Goal: Book appointment/travel/reservation

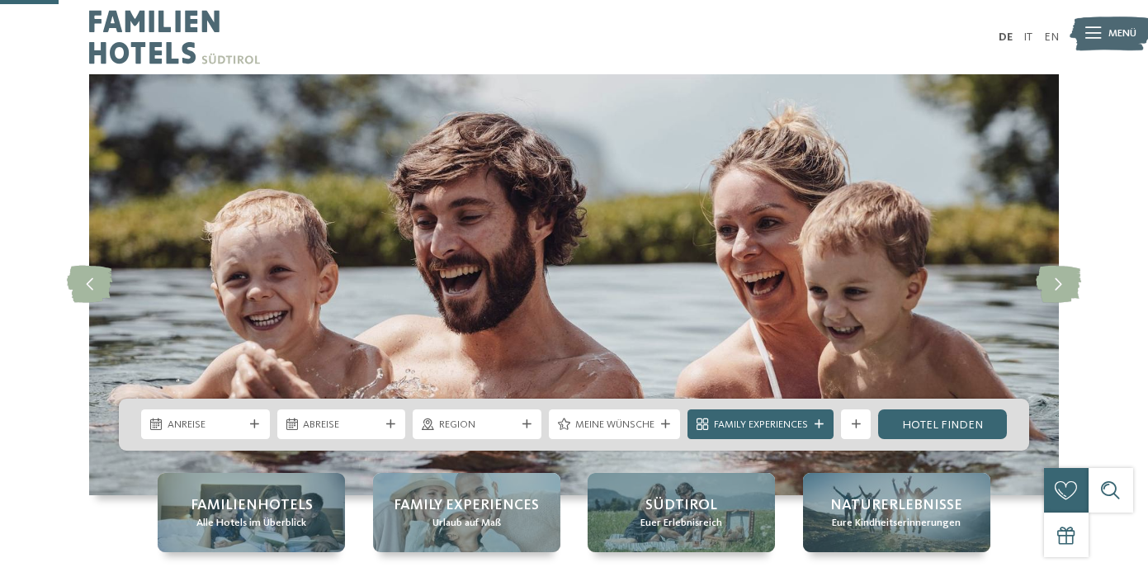
scroll to position [145, 0]
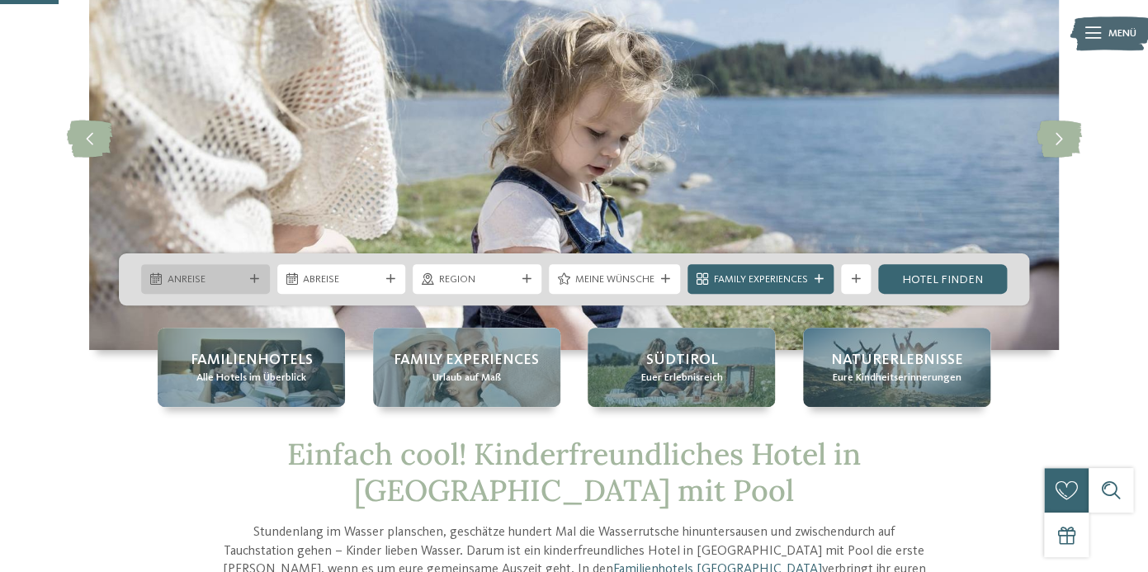
click at [226, 281] on span "Anreise" at bounding box center [206, 279] width 77 height 15
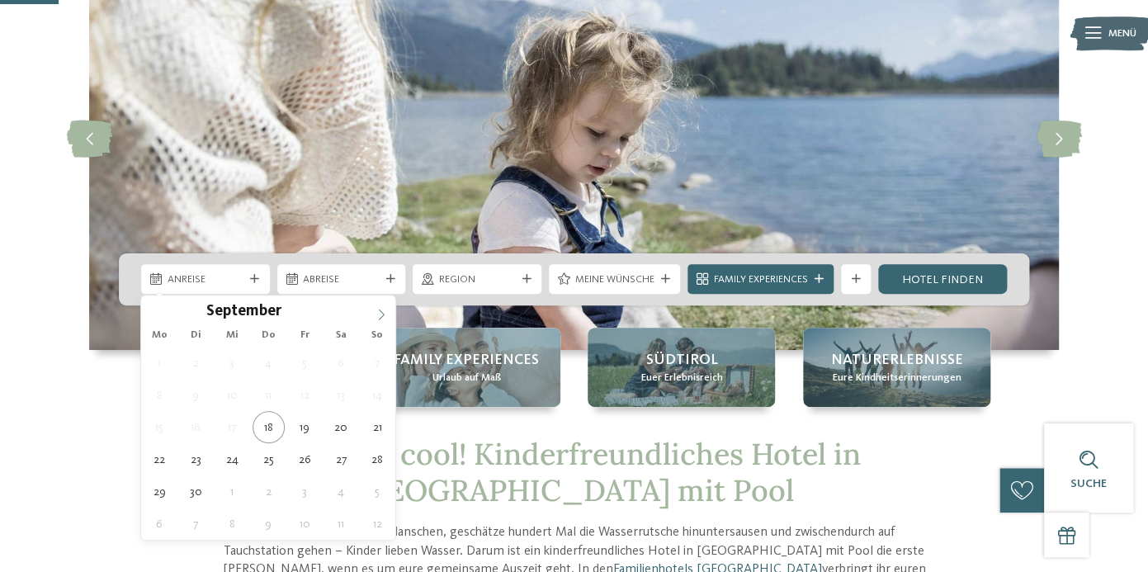
click at [384, 313] on icon at bounding box center [381, 315] width 12 height 12
type div "[DATE]"
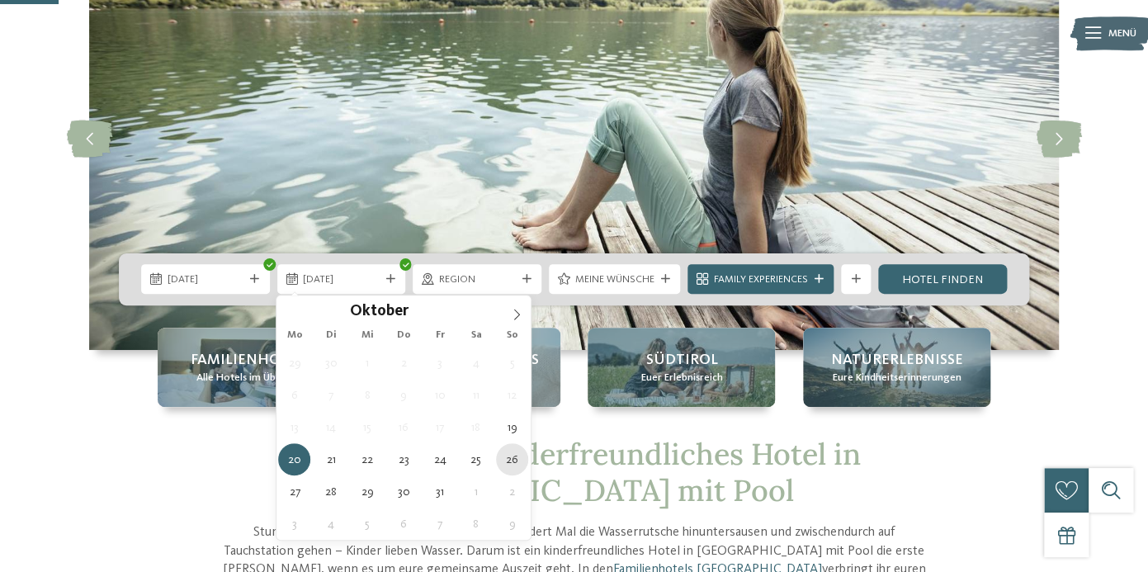
type div "[DATE]"
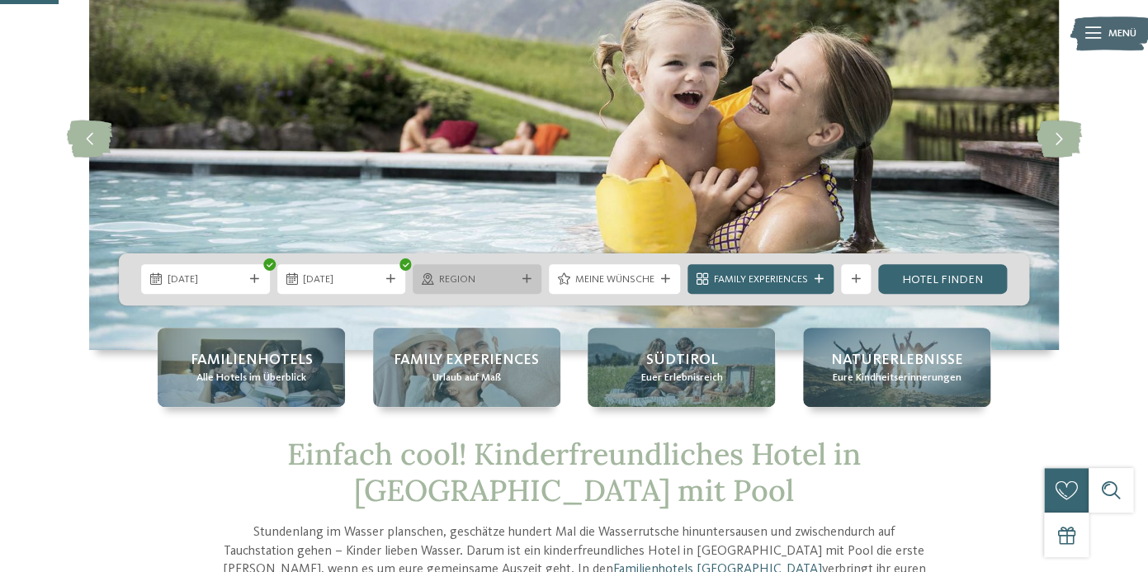
click at [525, 278] on icon at bounding box center [526, 279] width 9 height 9
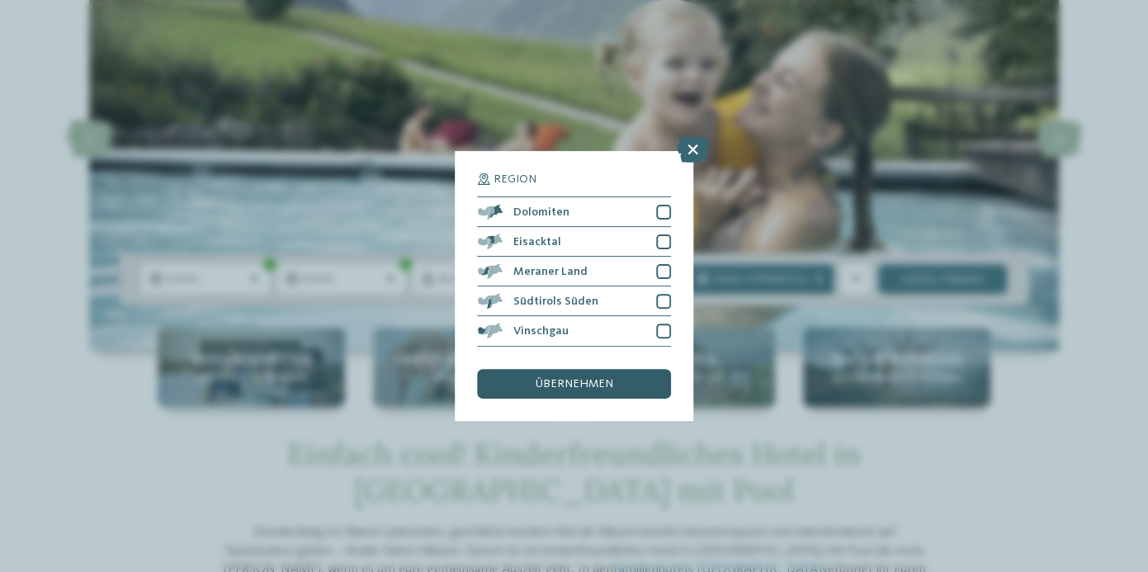
click at [594, 375] on div "übernehmen" at bounding box center [573, 384] width 193 height 30
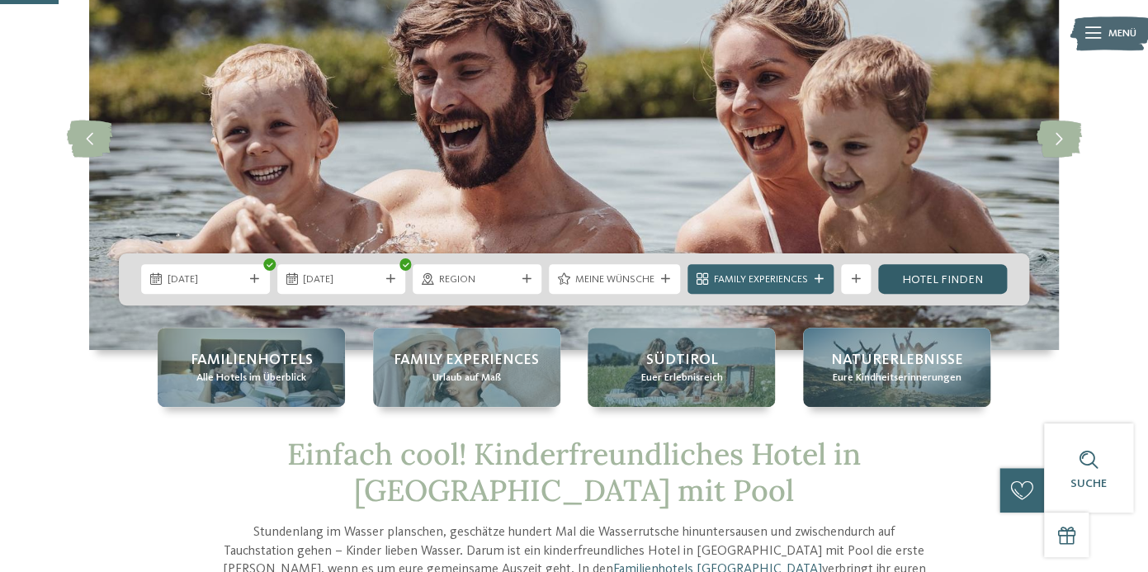
click at [947, 280] on link "Hotel finden" at bounding box center [942, 279] width 129 height 30
